Goal: Check status: Check status

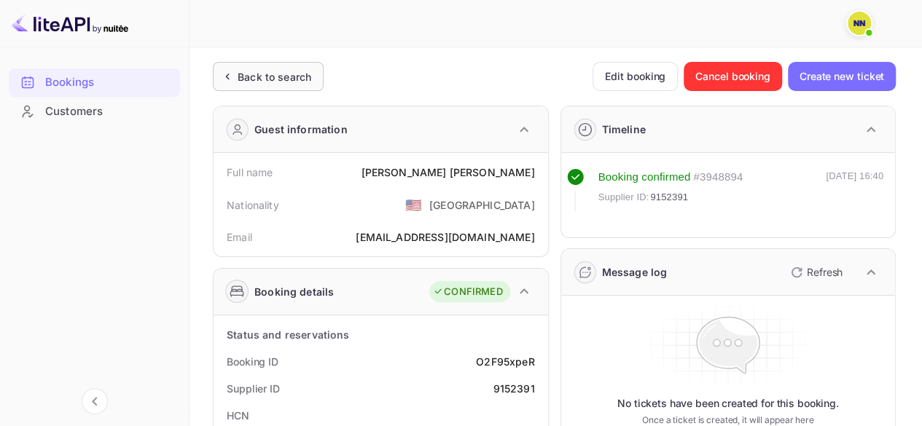
click at [258, 73] on div "Back to search" at bounding box center [275, 76] width 74 height 15
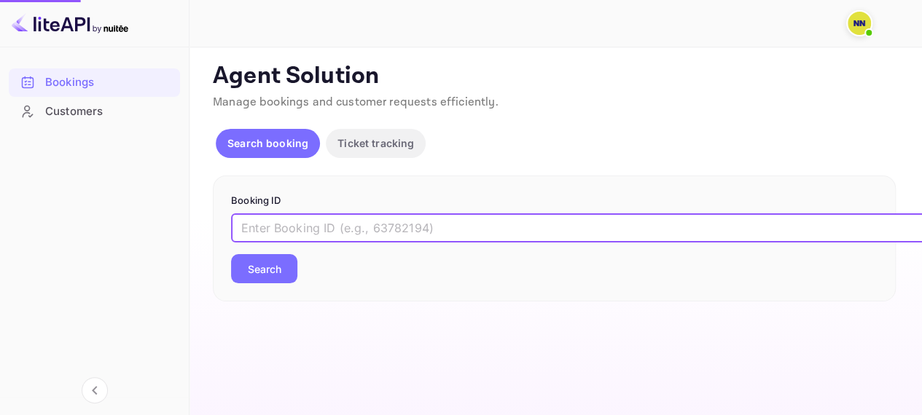
click at [337, 234] on input "text" at bounding box center [595, 227] width 729 height 29
paste input "-UfN2vkS6"
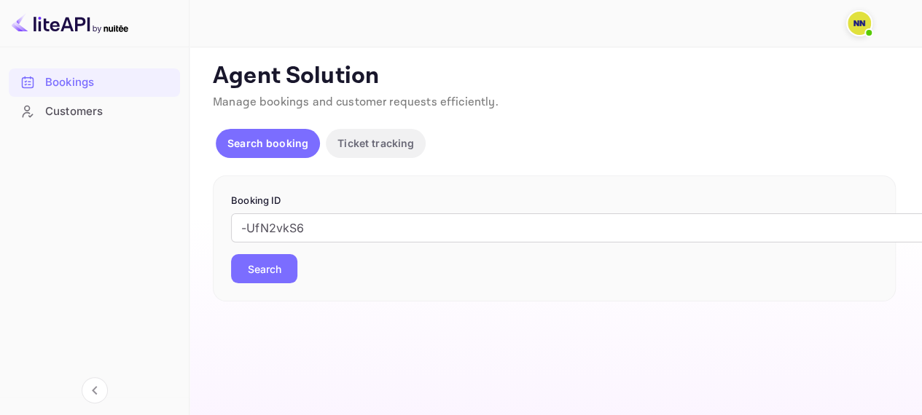
click at [278, 270] on button "Search" at bounding box center [264, 268] width 66 height 29
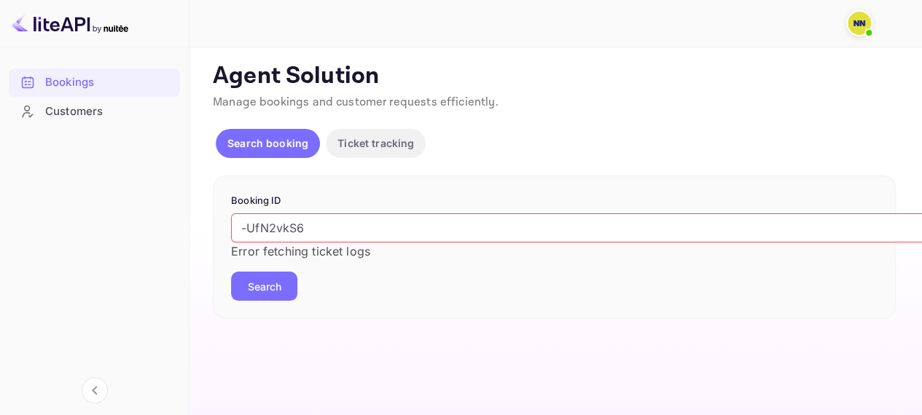
click at [289, 281] on button "Search" at bounding box center [264, 286] width 66 height 29
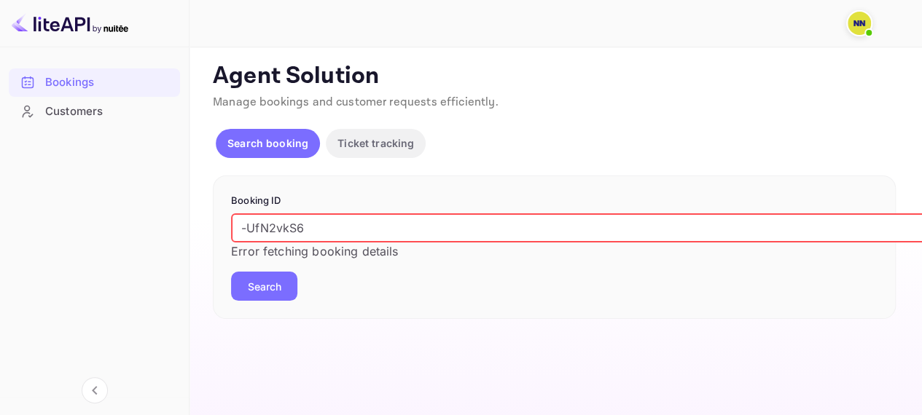
click at [245, 224] on input "-UfN2vkS6" at bounding box center [595, 227] width 729 height 29
click at [383, 229] on input "-UfN2vkS6" at bounding box center [595, 227] width 729 height 29
click at [249, 225] on input "-UfN2vkS6" at bounding box center [595, 227] width 729 height 29
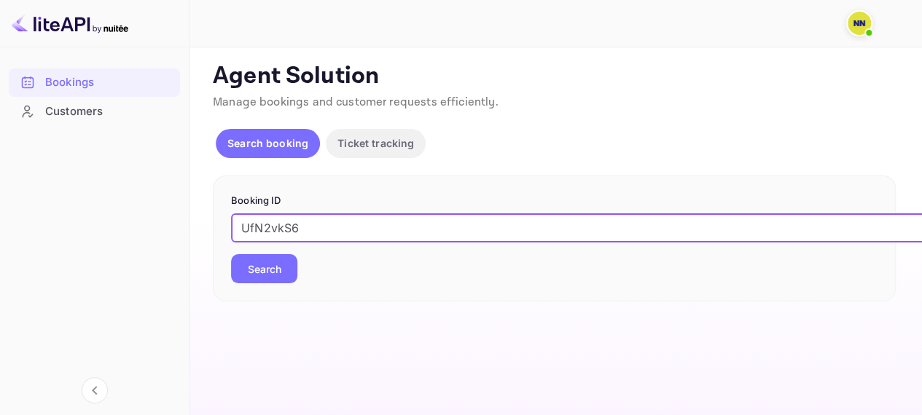
type input "UfN2vkS6"
click at [259, 285] on div "Booking ID UfN2vkS6 ​ Search" at bounding box center [554, 239] width 683 height 127
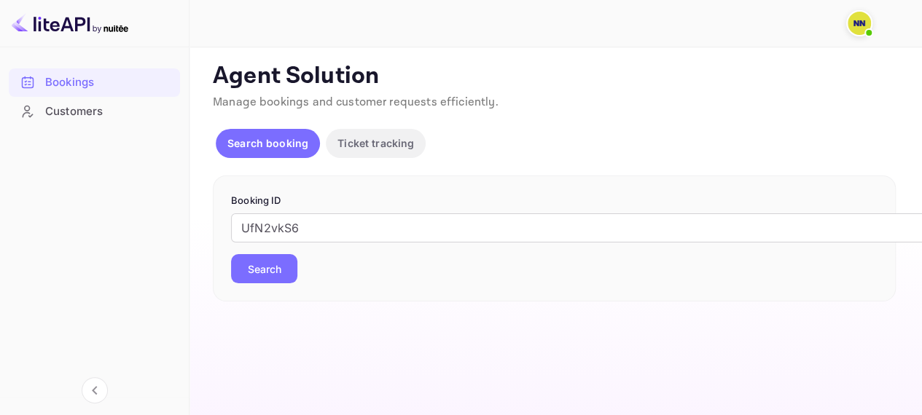
click at [270, 266] on button "Search" at bounding box center [264, 268] width 66 height 29
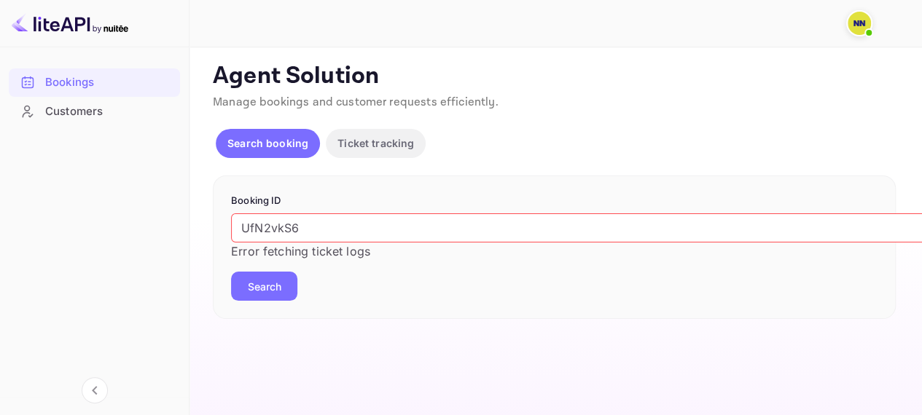
click at [864, 23] on img at bounding box center [858, 23] width 23 height 23
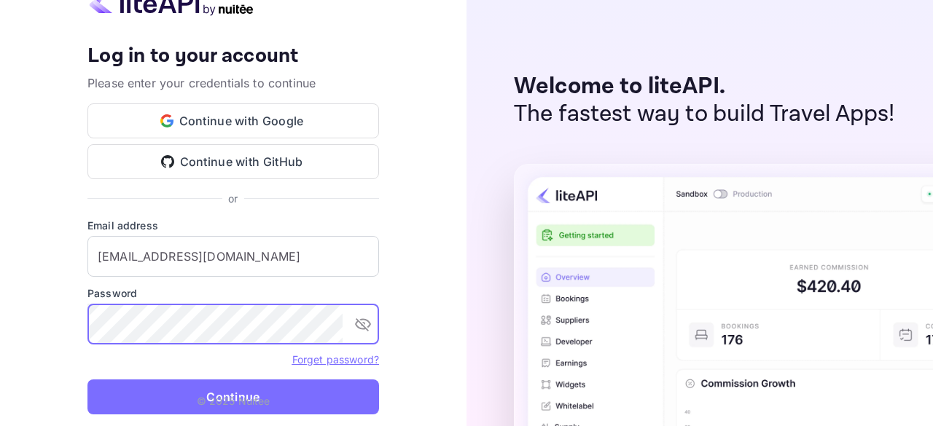
type input "[EMAIL_ADDRESS][DOMAIN_NAME]"
click at [225, 388] on button "Continue" at bounding box center [232, 397] width 291 height 35
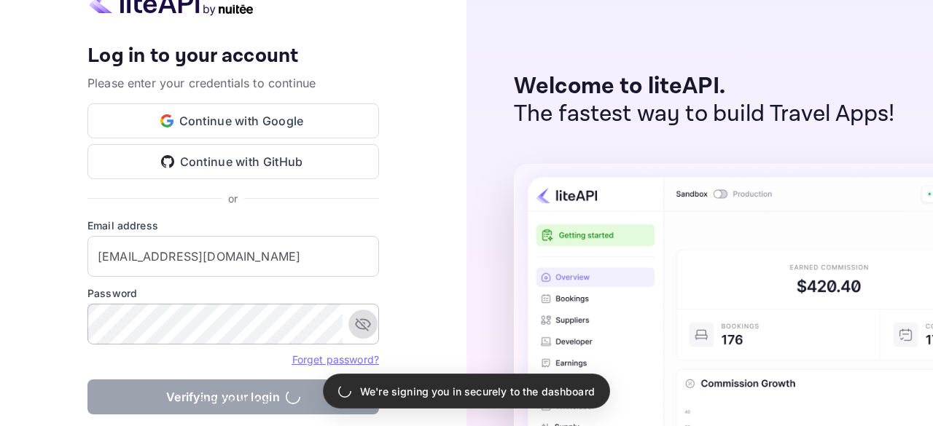
click at [366, 327] on icon "toggle password visibility" at bounding box center [362, 324] width 17 height 17
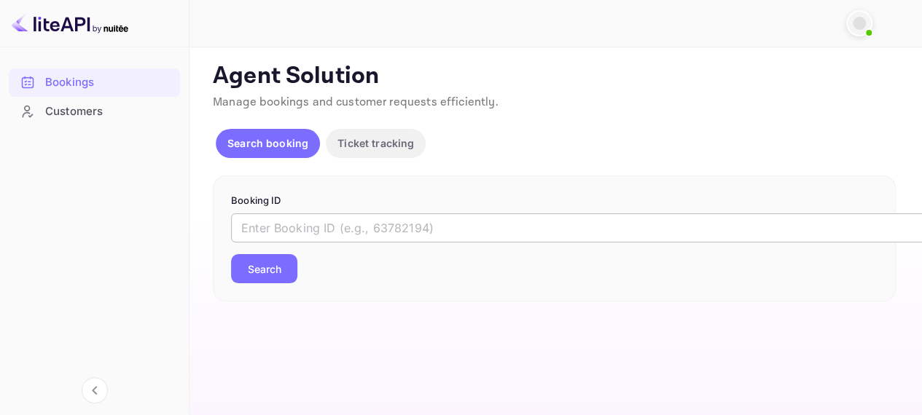
click at [360, 219] on input "text" at bounding box center [595, 227] width 729 height 29
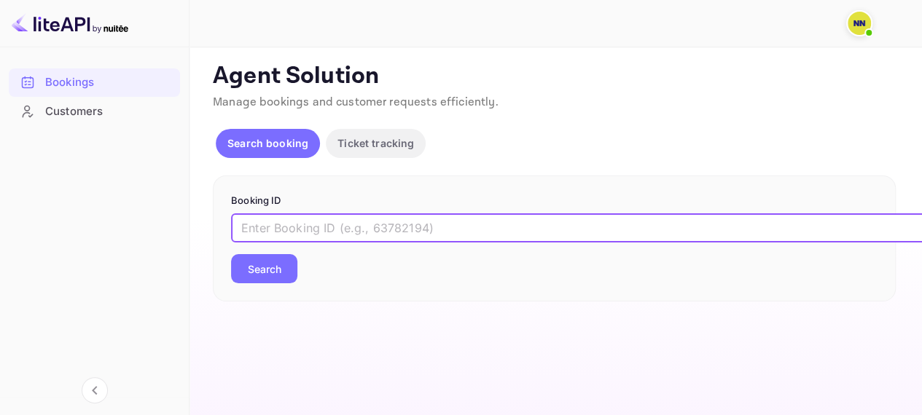
paste input "-UfN2vkS6"
type input "-UfN2vkS6"
click at [281, 270] on button "Search" at bounding box center [264, 268] width 66 height 29
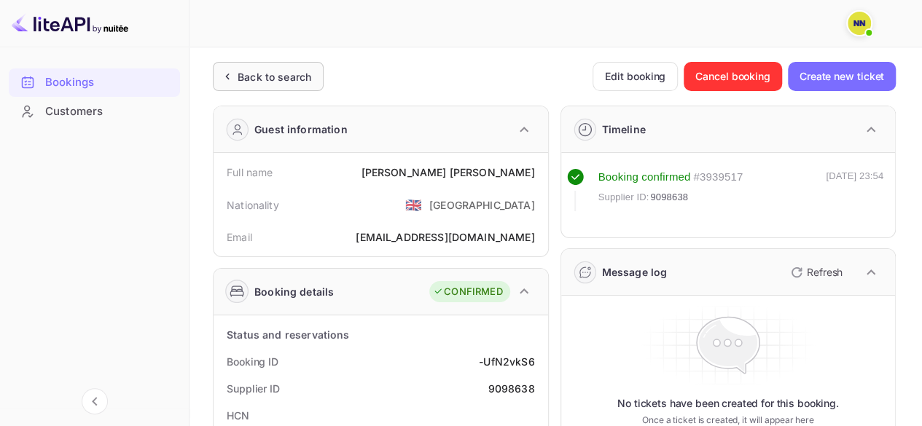
click at [274, 80] on div "Back to search" at bounding box center [275, 76] width 74 height 15
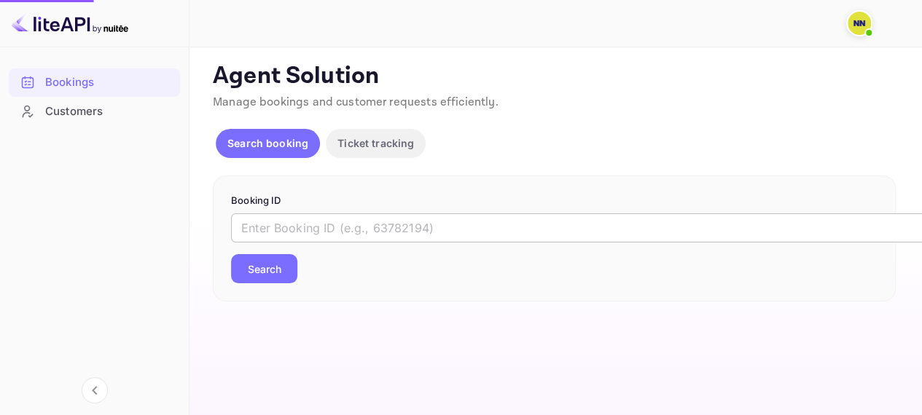
click at [318, 224] on input "text" at bounding box center [595, 227] width 729 height 29
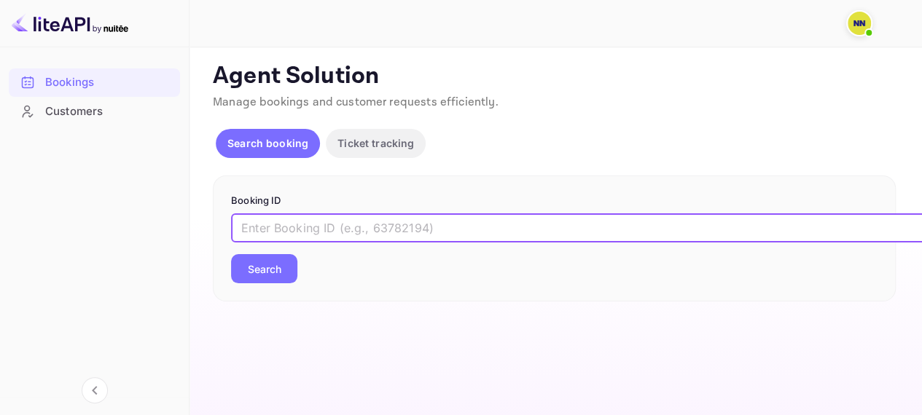
paste input "5t99docpq"
type input "5t99docpq"
click at [280, 265] on button "Search" at bounding box center [264, 268] width 66 height 29
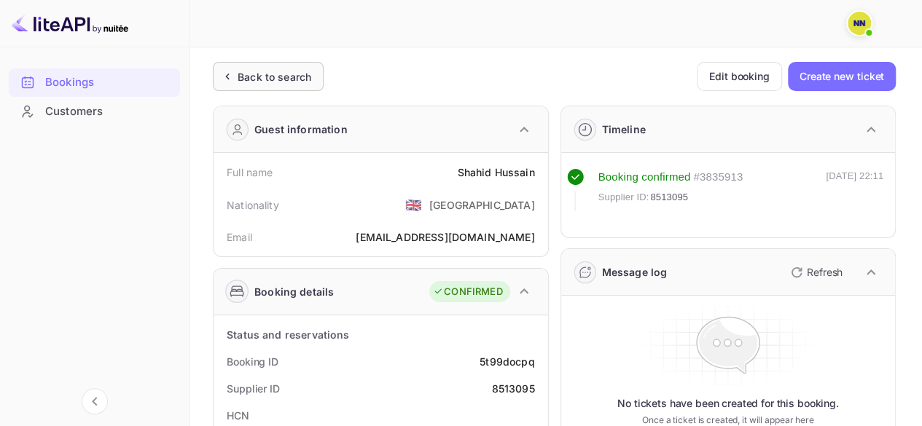
click at [284, 80] on div "Back to search" at bounding box center [275, 76] width 74 height 15
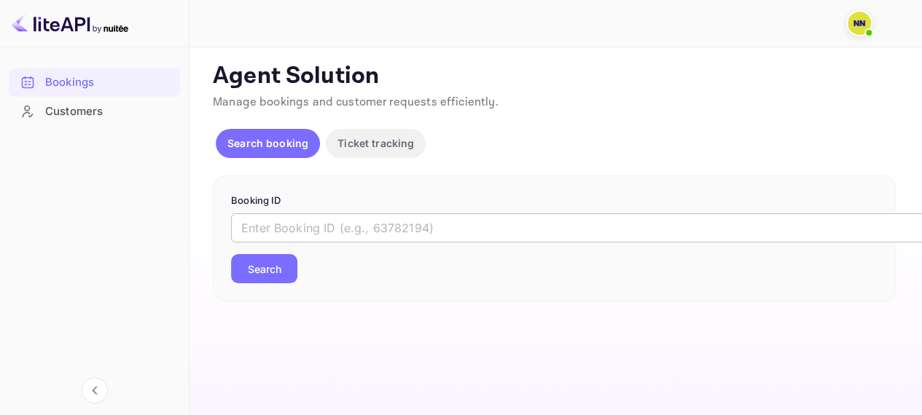
click at [290, 218] on input "text" at bounding box center [595, 227] width 729 height 29
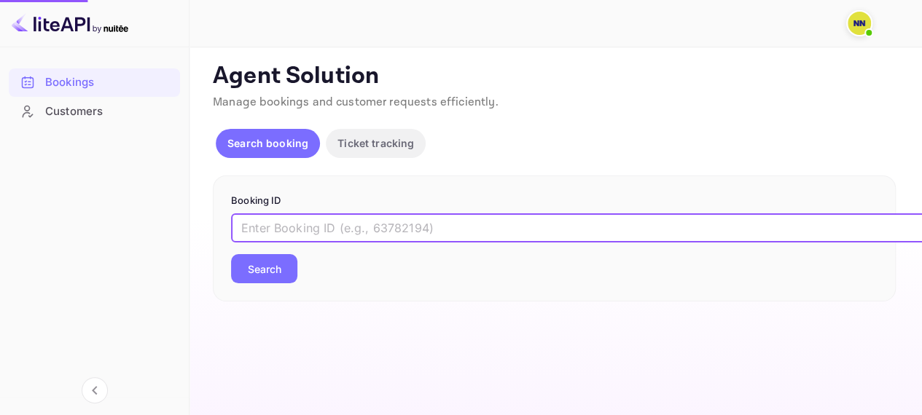
paste input "B_FHtZ-gN"
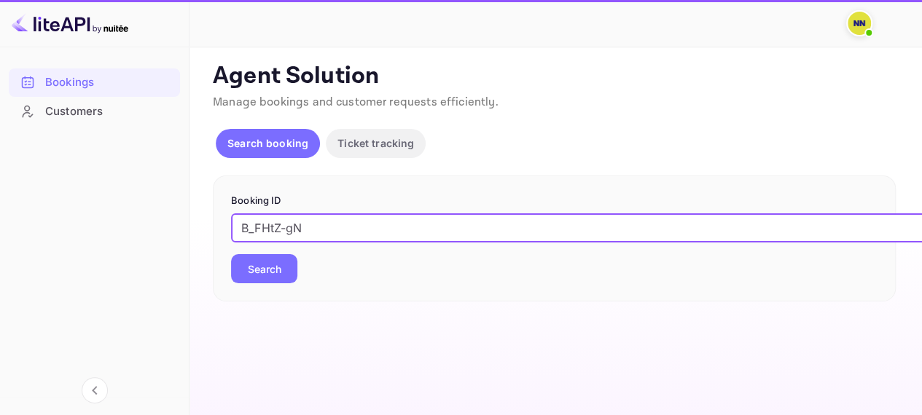
type input "B_FHtZ-gN"
click at [270, 267] on button "Search" at bounding box center [264, 268] width 66 height 29
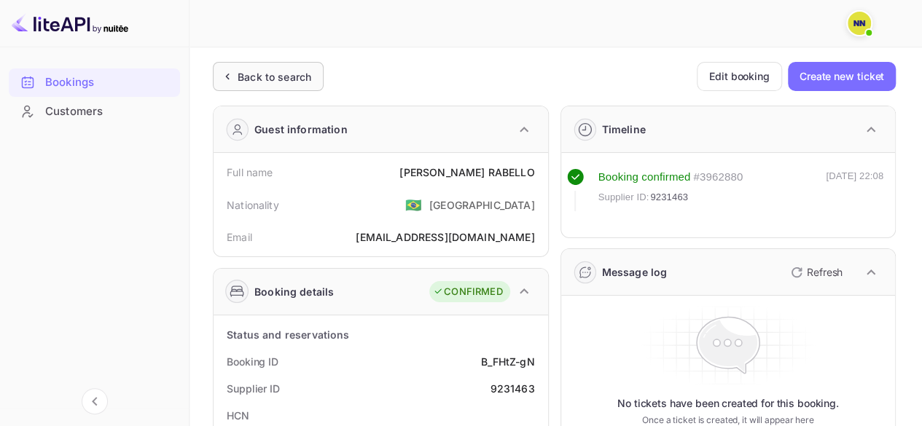
click at [274, 82] on div "Back to search" at bounding box center [275, 76] width 74 height 15
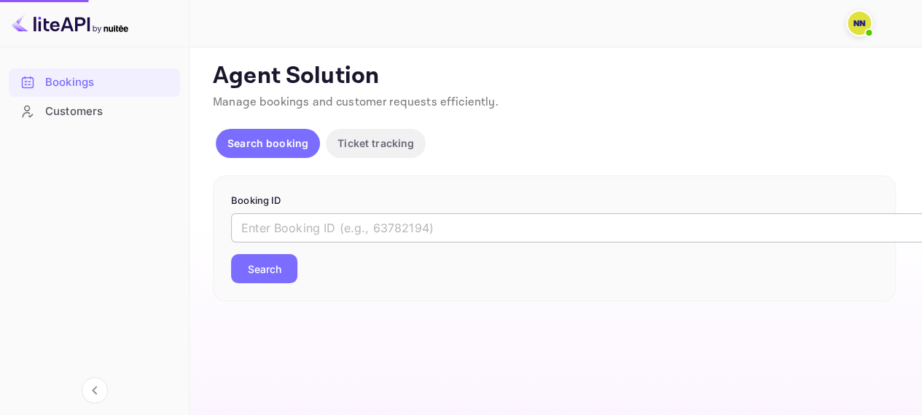
click at [326, 219] on input "text" at bounding box center [595, 227] width 729 height 29
paste input "X0LukDr62"
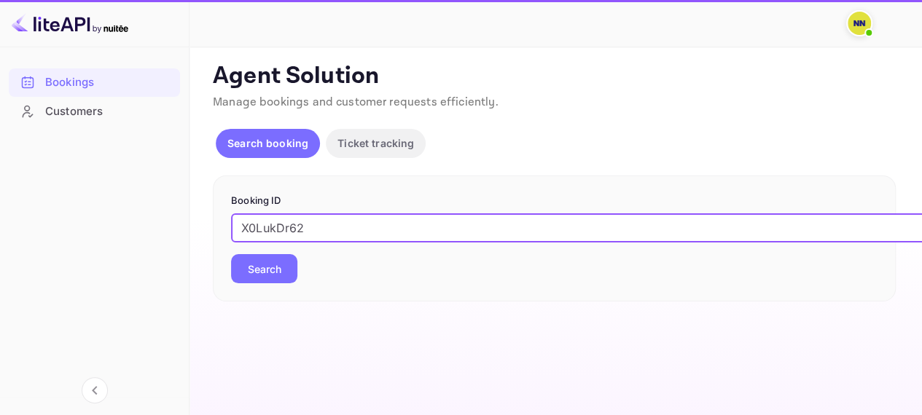
type input "X0LukDr62"
click at [278, 267] on button "Search" at bounding box center [264, 268] width 66 height 29
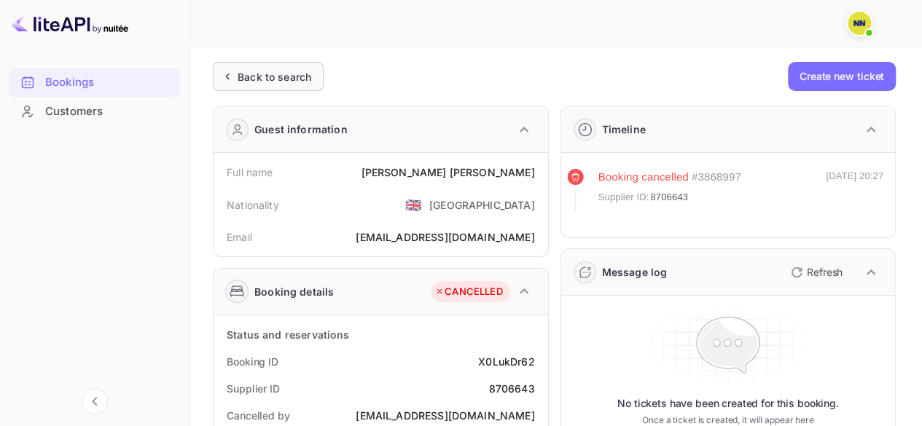
click at [291, 62] on div "Back to search" at bounding box center [268, 76] width 111 height 29
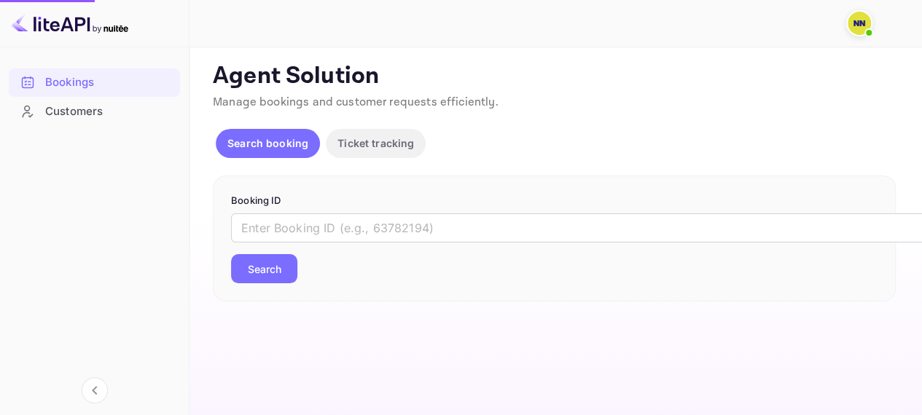
click at [303, 224] on input "text" at bounding box center [595, 227] width 729 height 29
paste input "HV14FhHE_"
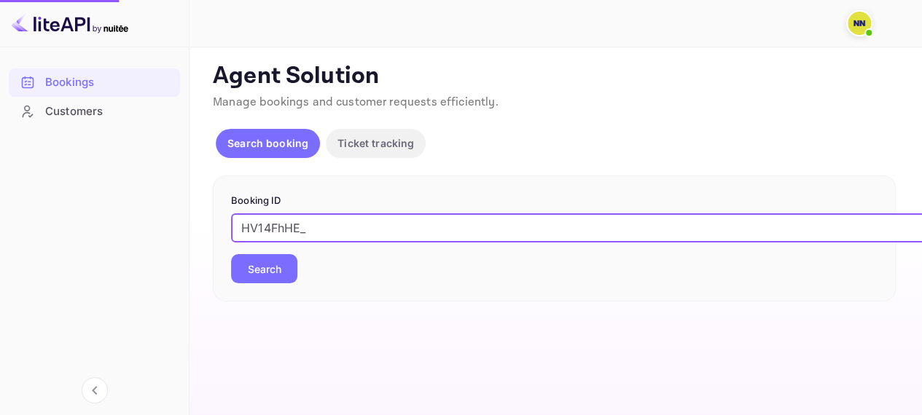
type input "HV14FhHE_"
click at [275, 265] on button "Search" at bounding box center [264, 268] width 66 height 29
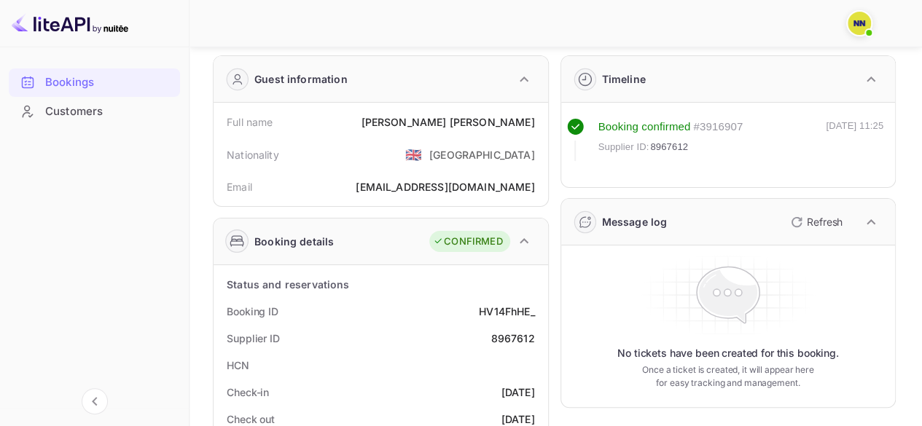
scroll to position [73, 0]
